Goal: Transaction & Acquisition: Purchase product/service

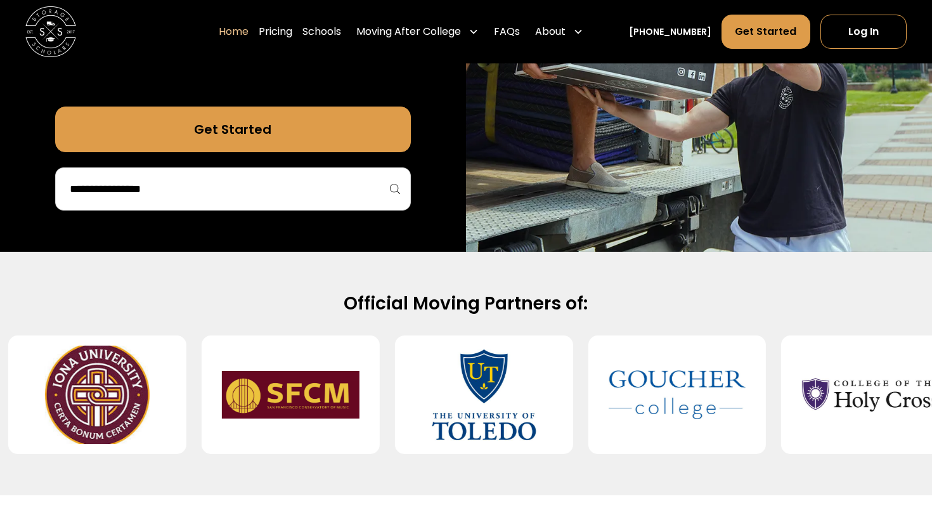
scroll to position [340, 0]
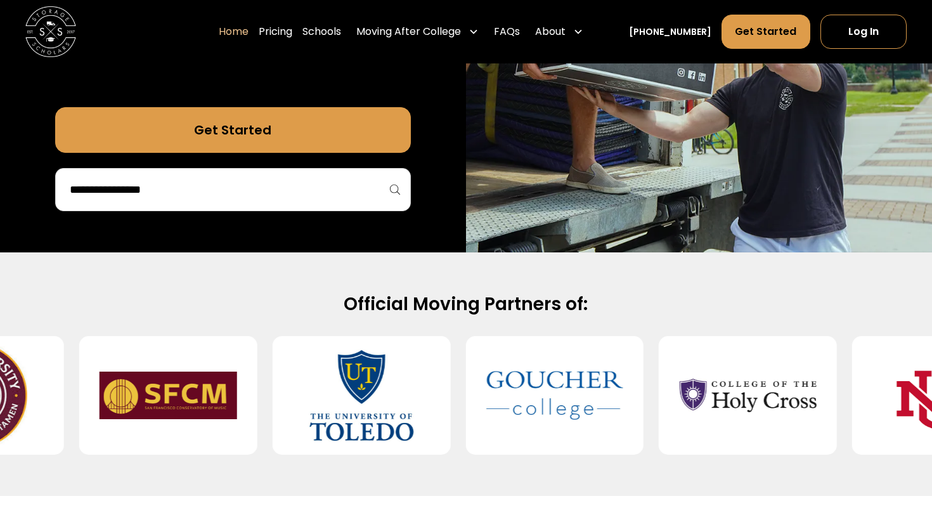
click at [248, 177] on div at bounding box center [233, 189] width 356 height 43
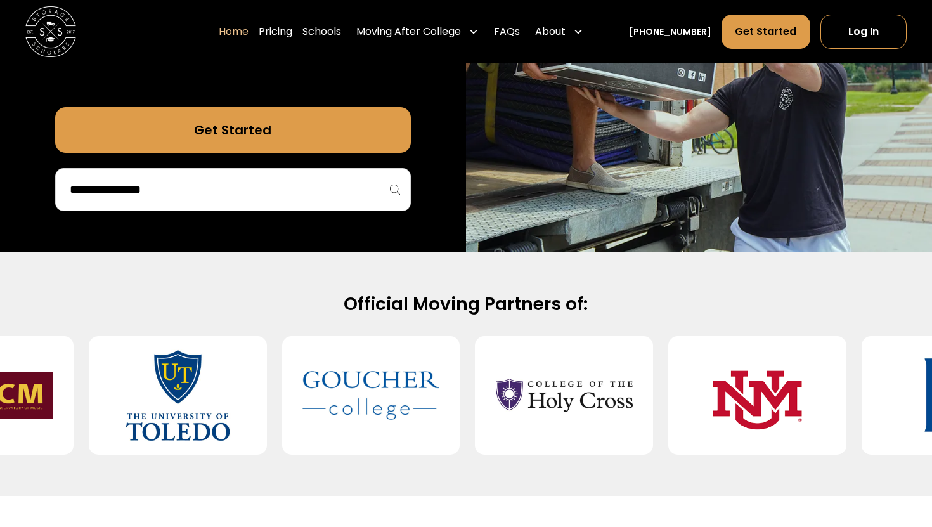
click at [237, 198] on input "search" at bounding box center [232, 190] width 329 height 22
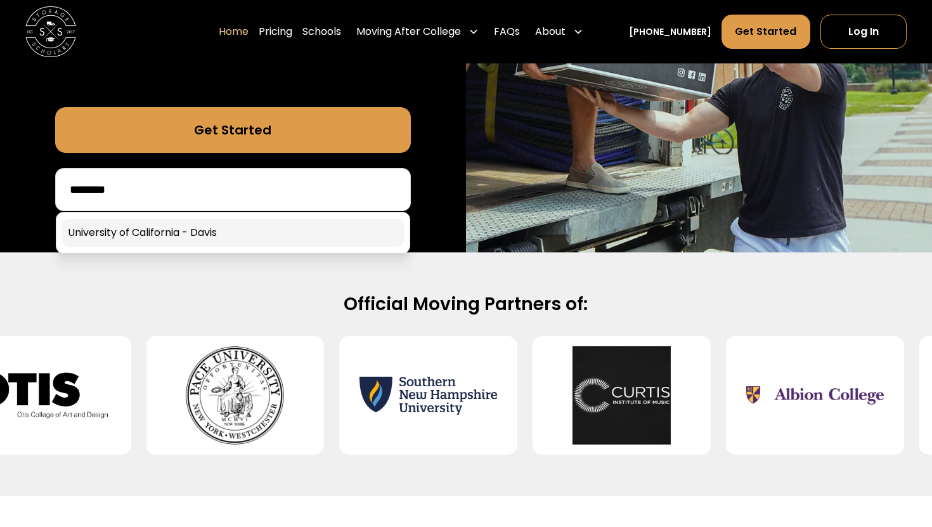
type input "********"
click at [212, 242] on link at bounding box center [232, 233] width 343 height 28
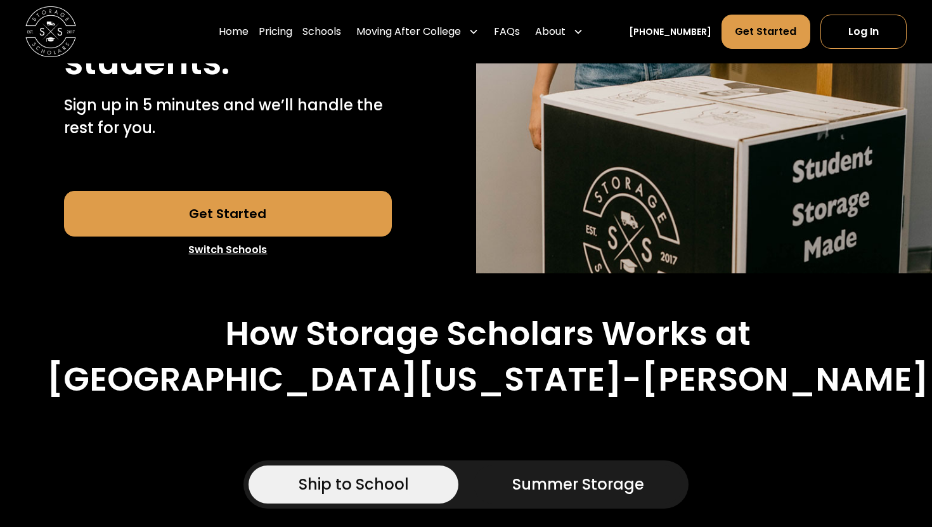
scroll to position [403, 0]
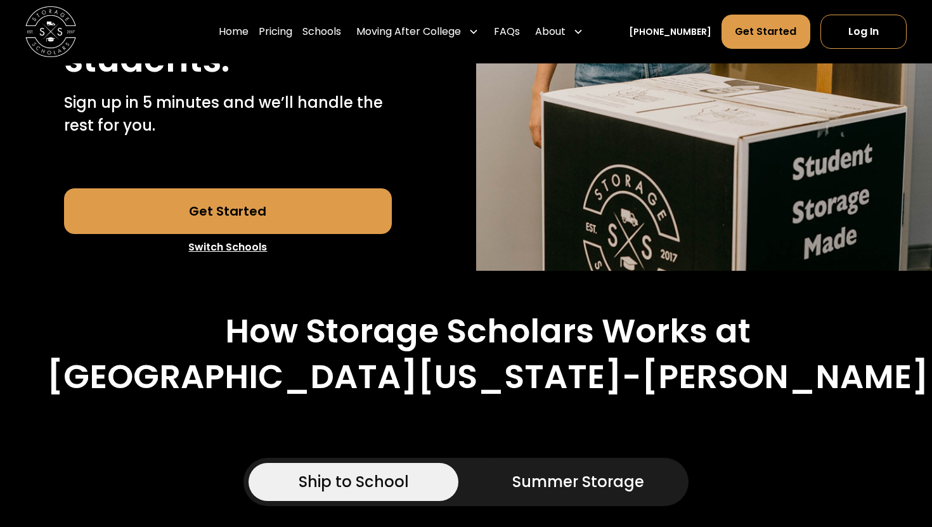
click at [297, 188] on link "Get Started" at bounding box center [228, 211] width 328 height 46
